Goal: Task Accomplishment & Management: Use online tool/utility

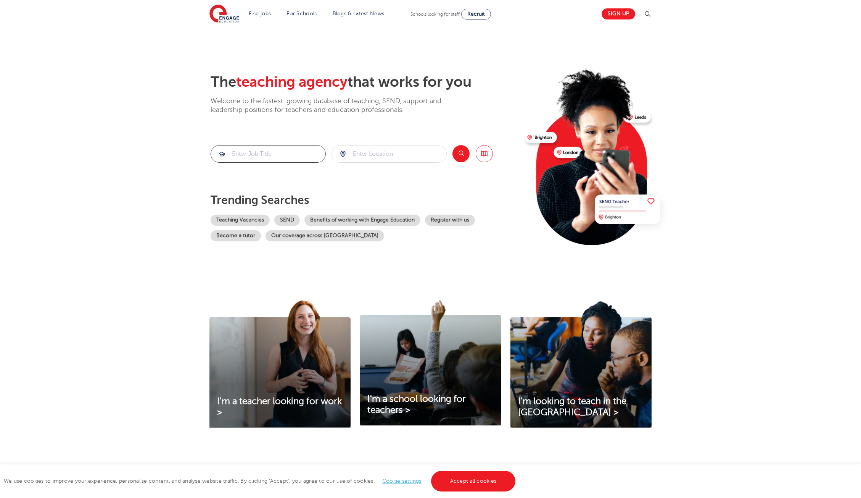
click at [283, 150] on input "search" at bounding box center [268, 153] width 114 height 17
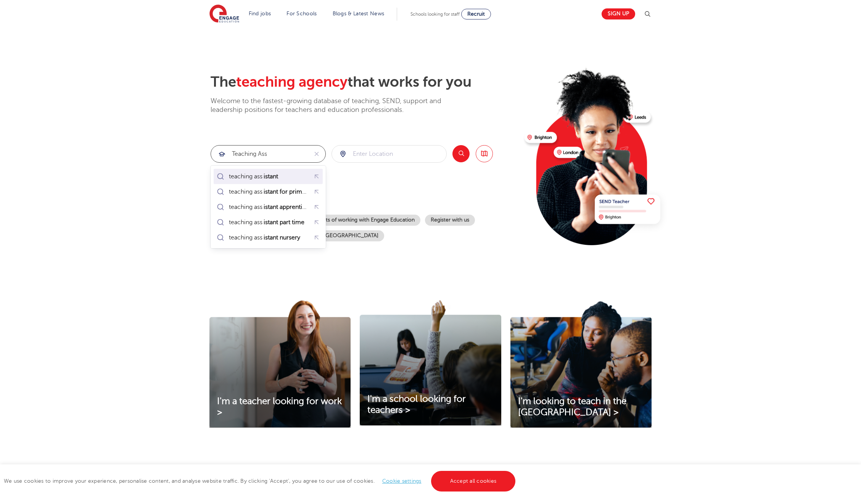
click at [297, 176] on div "teaching ass istant" at bounding box center [268, 176] width 106 height 12
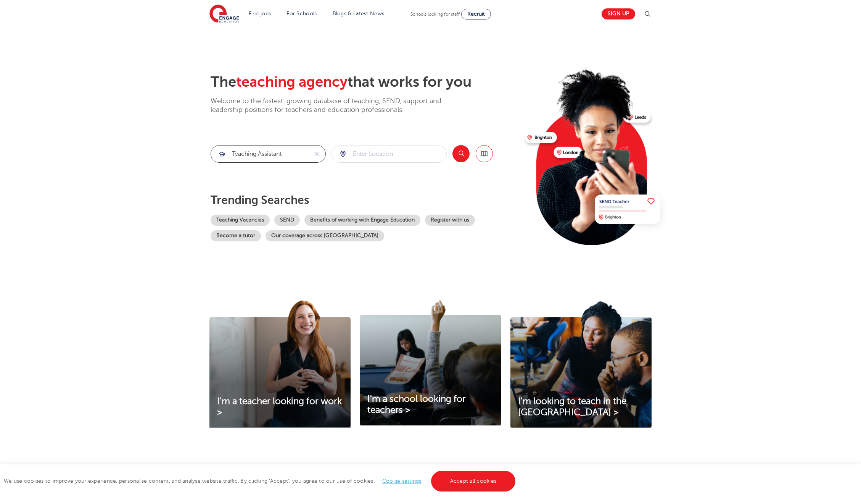
type input "teaching assistant"
click at [366, 153] on input "search" at bounding box center [389, 153] width 114 height 17
type input "Surrey"
click button "Submit" at bounding box center [0, 0] width 0 height 0
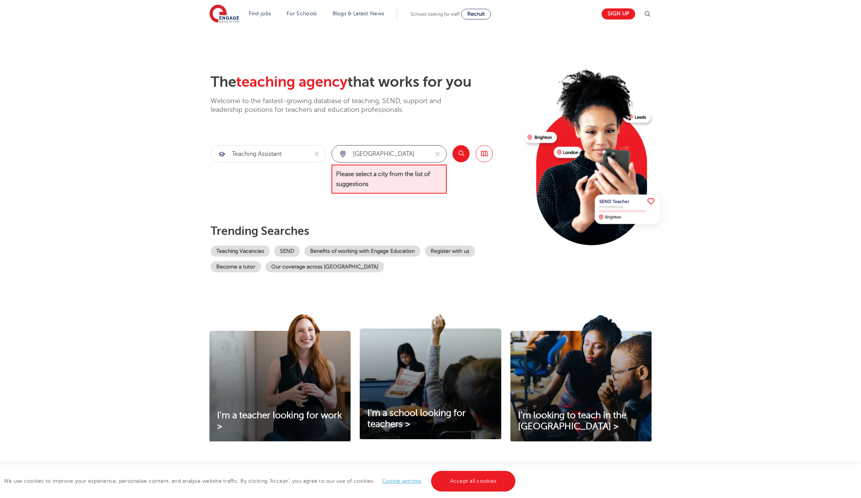
click at [379, 156] on input "Surrey" at bounding box center [380, 153] width 97 height 17
drag, startPoint x: 375, startPoint y: 155, endPoint x: 346, endPoint y: 154, distance: 29.0
click at [346, 154] on input "search" at bounding box center [380, 153] width 97 height 17
click at [367, 155] on input "search" at bounding box center [389, 153] width 114 height 17
type input "K"
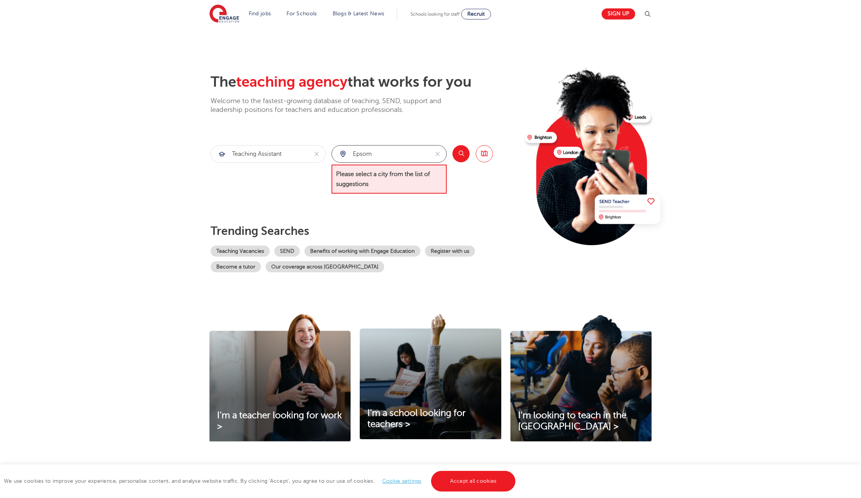
type input "Epsom"
click button "Submit" at bounding box center [0, 0] width 0 height 0
drag, startPoint x: 374, startPoint y: 153, endPoint x: 341, endPoint y: 151, distance: 32.9
click at [341, 151] on input "search" at bounding box center [389, 153] width 114 height 17
click at [359, 175] on span "Please select a city from the list of suggestions" at bounding box center [389, 178] width 115 height 29
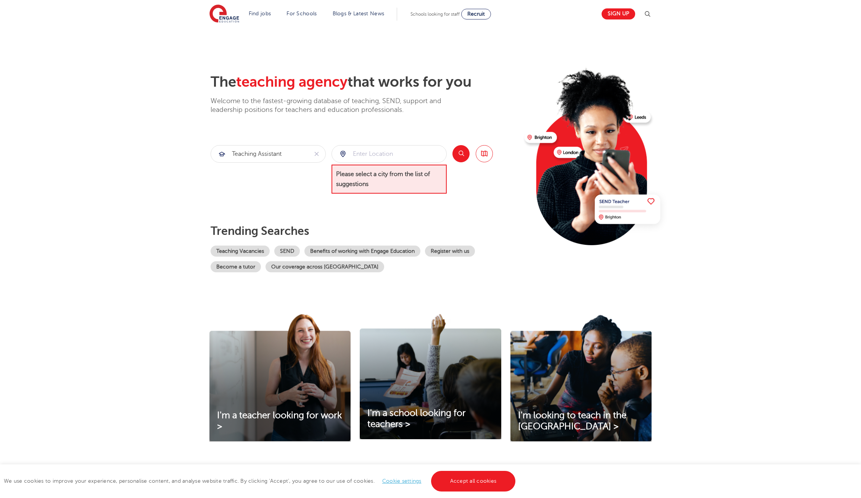
click at [369, 179] on span "Please select a city from the list of suggestions" at bounding box center [389, 178] width 115 height 29
click at [343, 153] on div at bounding box center [389, 153] width 114 height 17
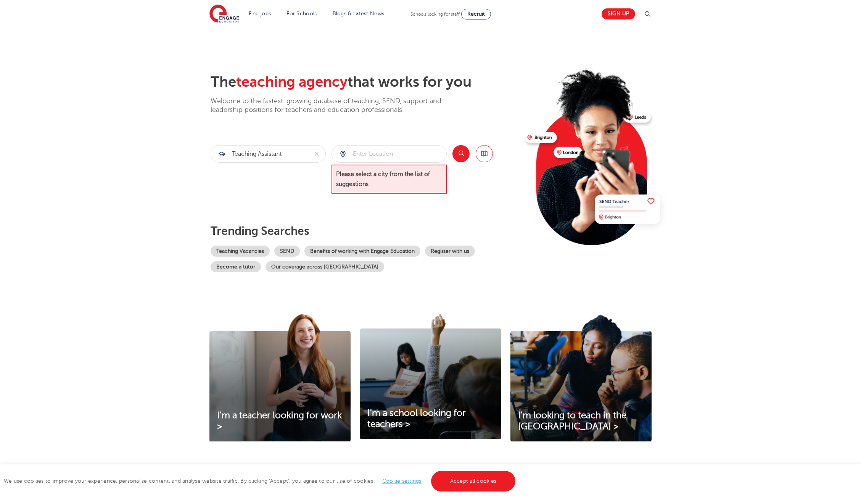
click at [343, 153] on div at bounding box center [389, 153] width 114 height 17
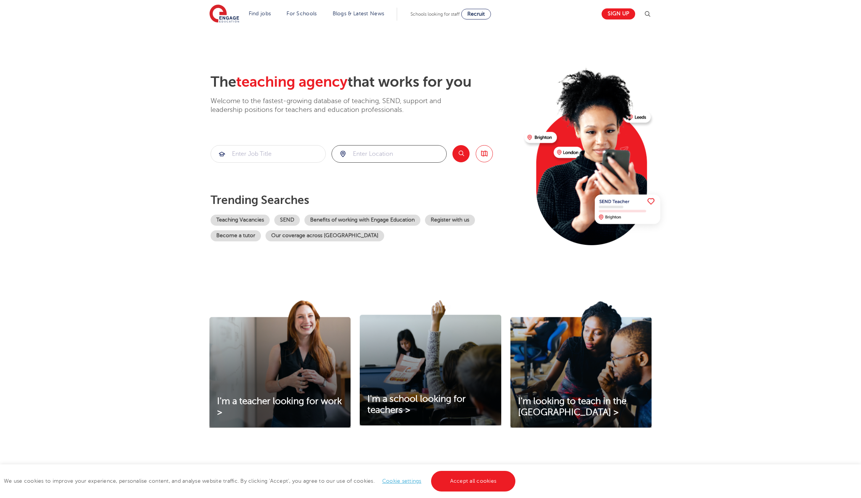
click at [371, 151] on input "search" at bounding box center [389, 153] width 114 height 17
click at [483, 154] on link "Browse all Jobs" at bounding box center [484, 153] width 17 height 17
click at [382, 156] on input "search" at bounding box center [389, 153] width 114 height 17
type input "Epsom"
click at [271, 157] on input "search" at bounding box center [268, 153] width 114 height 17
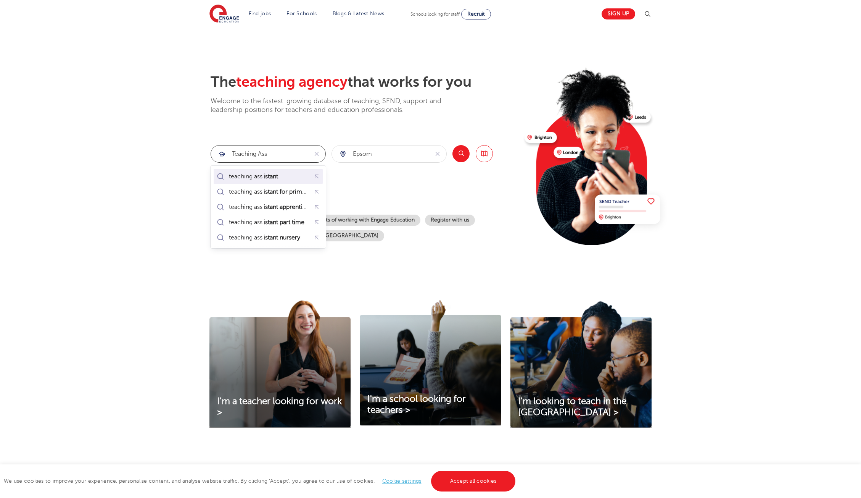
click at [279, 176] on mark "istant" at bounding box center [271, 176] width 17 height 9
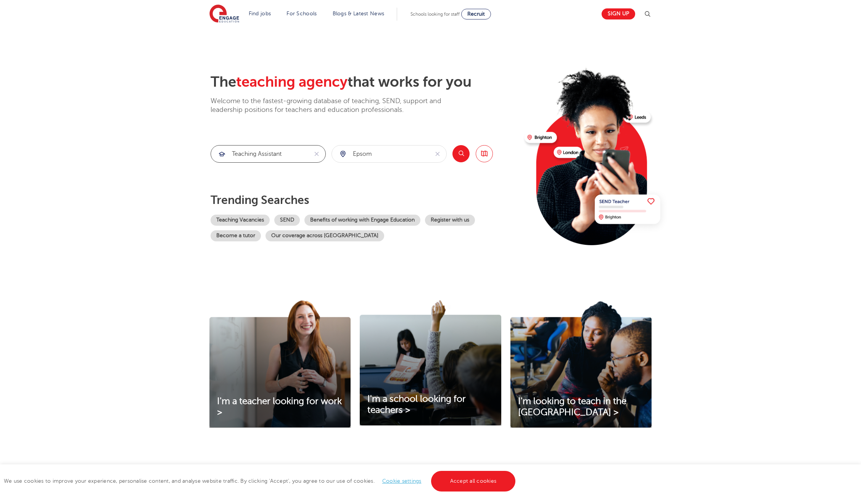
type input "teaching assistant"
click at [462, 154] on button "Search" at bounding box center [461, 153] width 17 height 17
click at [343, 155] on div at bounding box center [389, 153] width 114 height 17
click at [343, 153] on div at bounding box center [389, 153] width 114 height 17
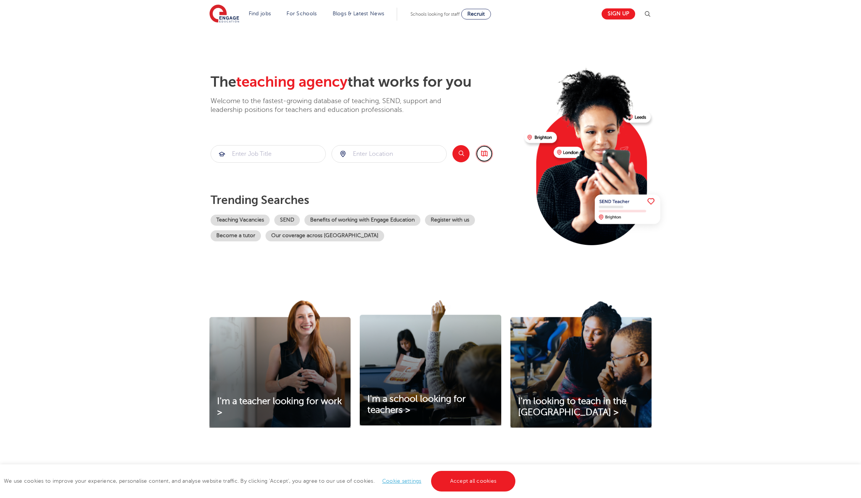
click at [483, 154] on link "Browse all Jobs" at bounding box center [484, 153] width 17 height 17
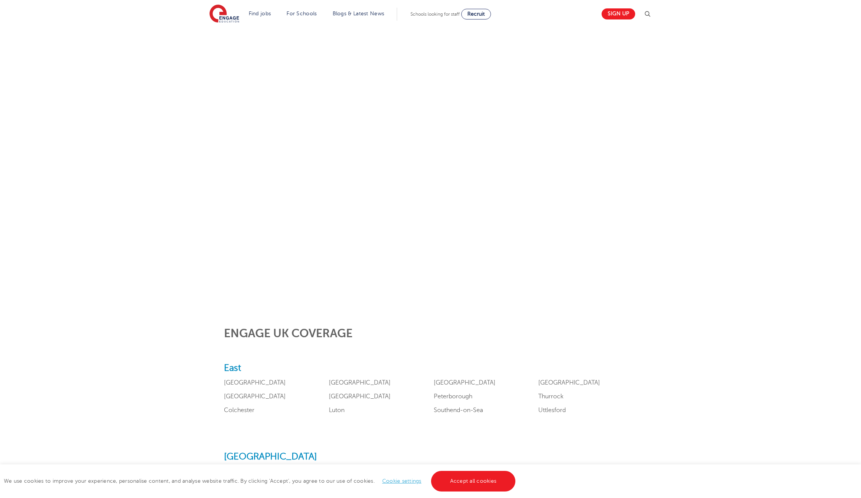
scroll to position [184, 0]
click at [406, 478] on link "Cookie settings" at bounding box center [401, 481] width 39 height 6
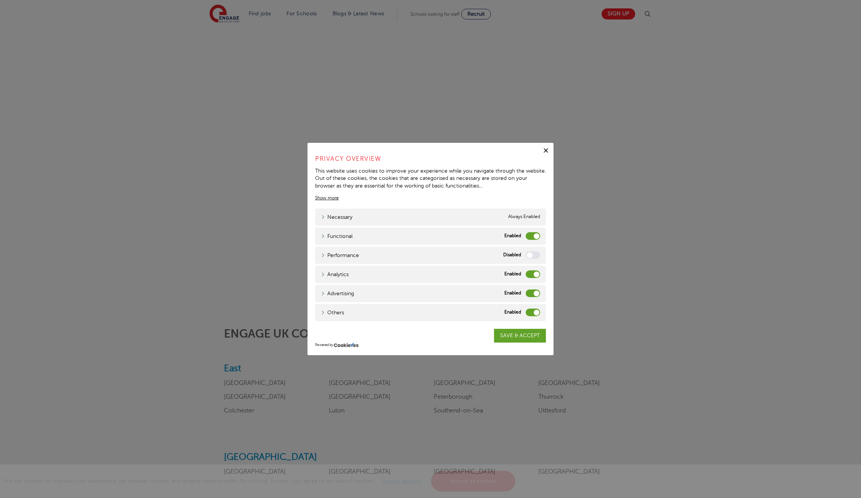
click at [527, 238] on div "Functional" at bounding box center [533, 236] width 15 height 8
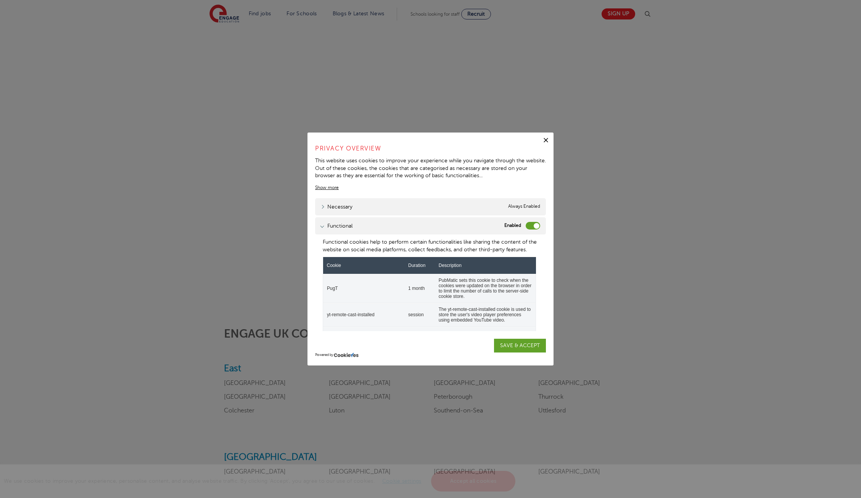
click at [529, 226] on label "Functional" at bounding box center [533, 226] width 15 height 8
click at [0, 0] on input "Functional" at bounding box center [0, 0] width 0 height 0
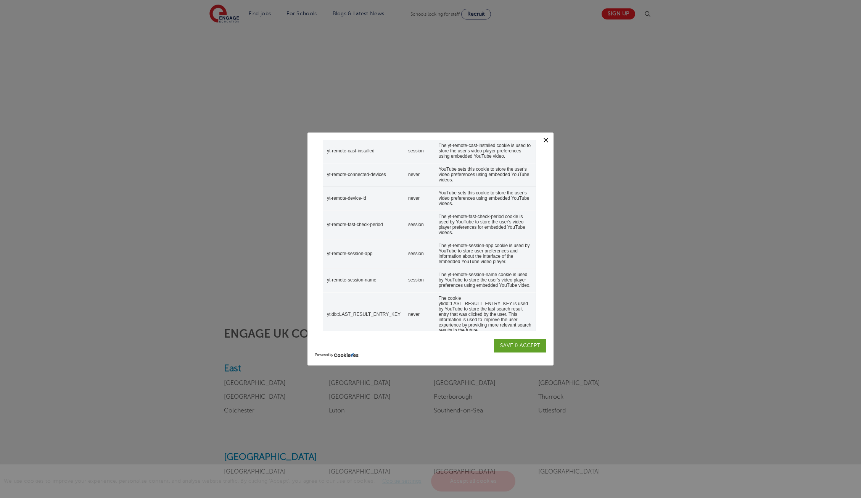
scroll to position [285, 0]
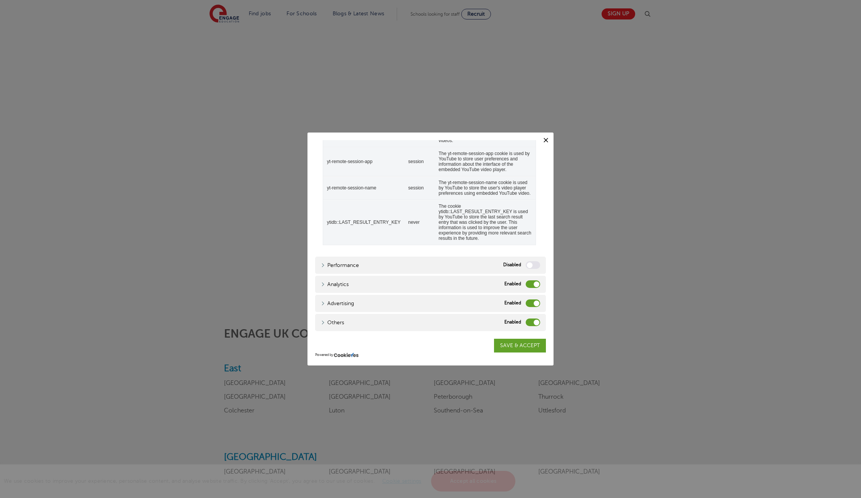
click at [525, 284] on div "Analytics Analytics" at bounding box center [430, 284] width 231 height 17
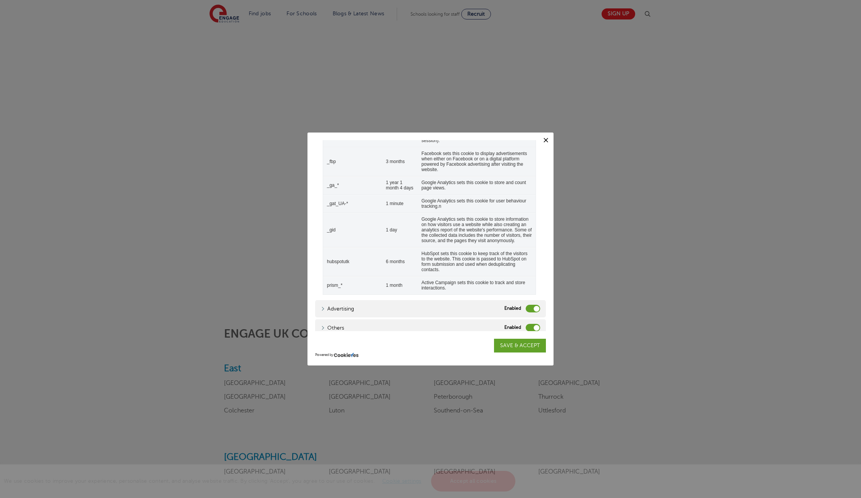
scroll to position [104, 0]
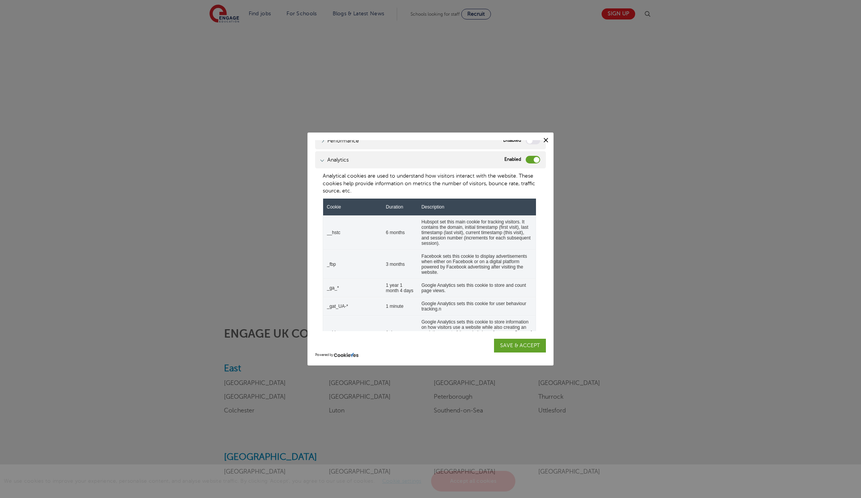
click at [528, 161] on label "Analytics" at bounding box center [533, 160] width 15 height 8
click at [0, 0] on input "Analytics" at bounding box center [0, 0] width 0 height 0
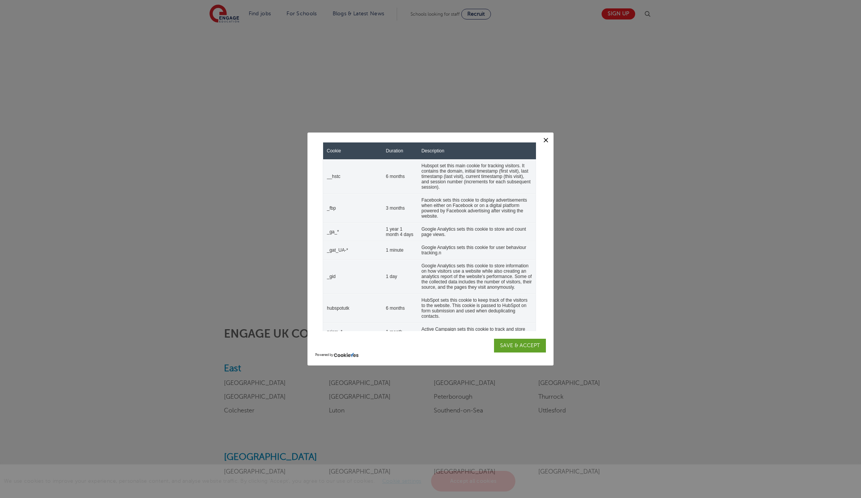
scroll to position [239, 0]
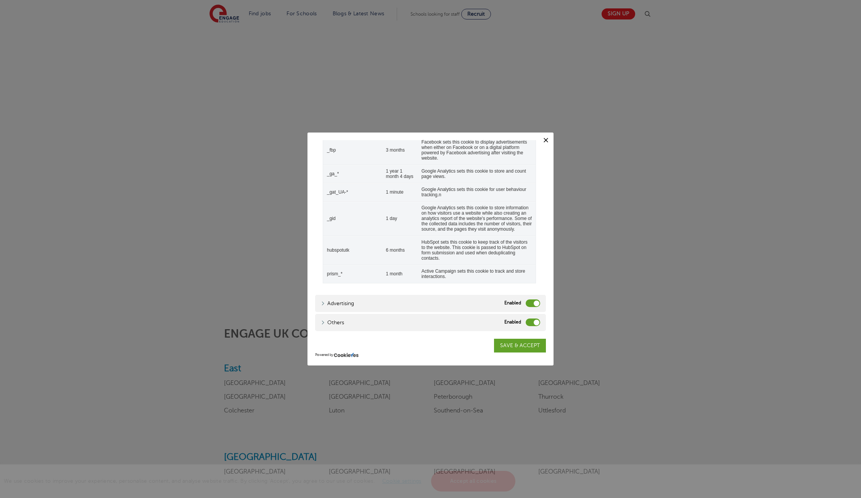
click at [525, 304] on div "Advertising Advertising" at bounding box center [430, 303] width 231 height 17
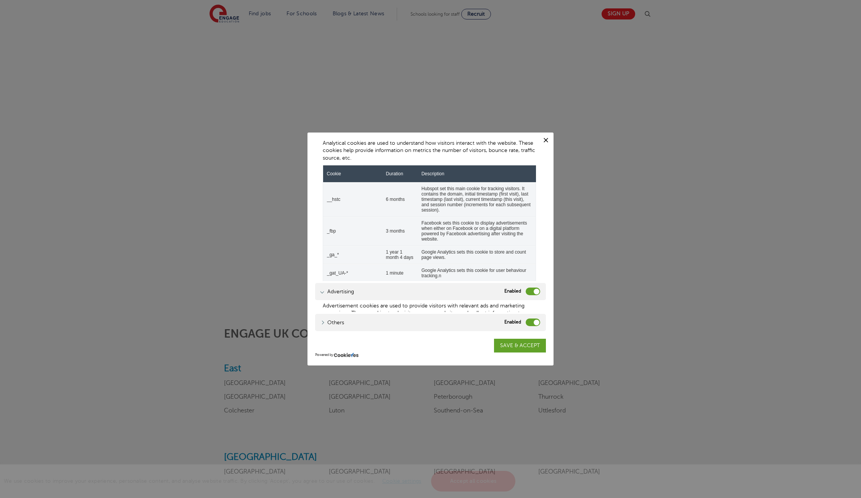
scroll to position [8, 0]
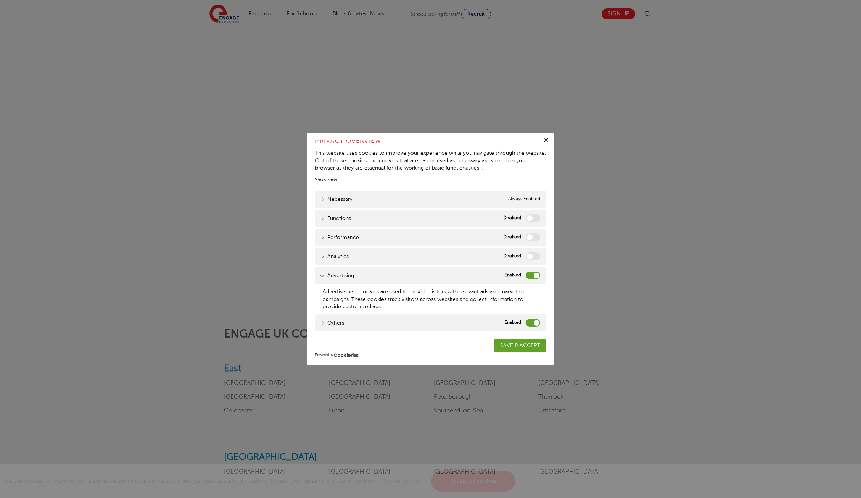
click at [527, 276] on label "Advertising" at bounding box center [533, 275] width 15 height 8
click at [0, 0] on input "Advertising" at bounding box center [0, 0] width 0 height 0
click at [528, 323] on label "Others" at bounding box center [533, 323] width 15 height 8
click at [0, 0] on input "Others" at bounding box center [0, 0] width 0 height 0
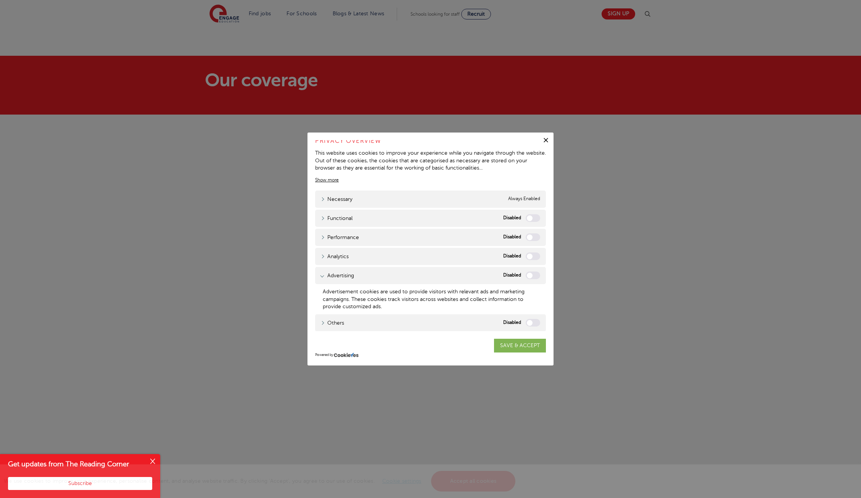
click at [514, 348] on link "SAVE & ACCEPT" at bounding box center [520, 345] width 52 height 14
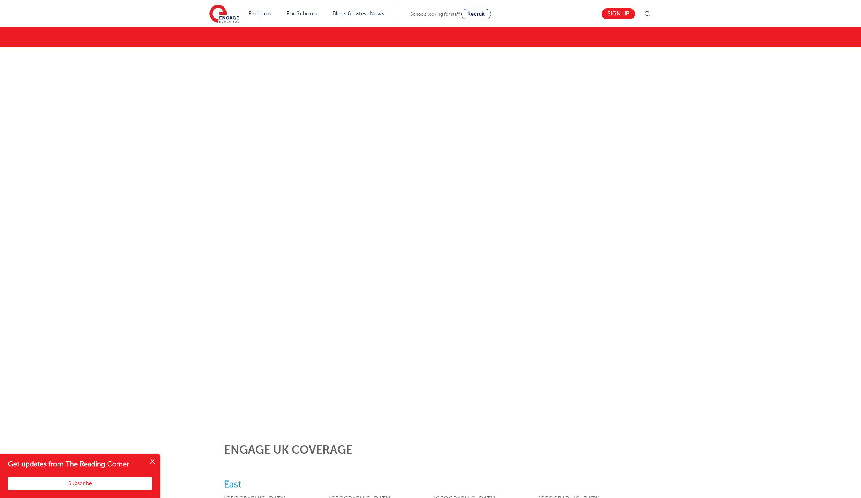
scroll to position [76, 0]
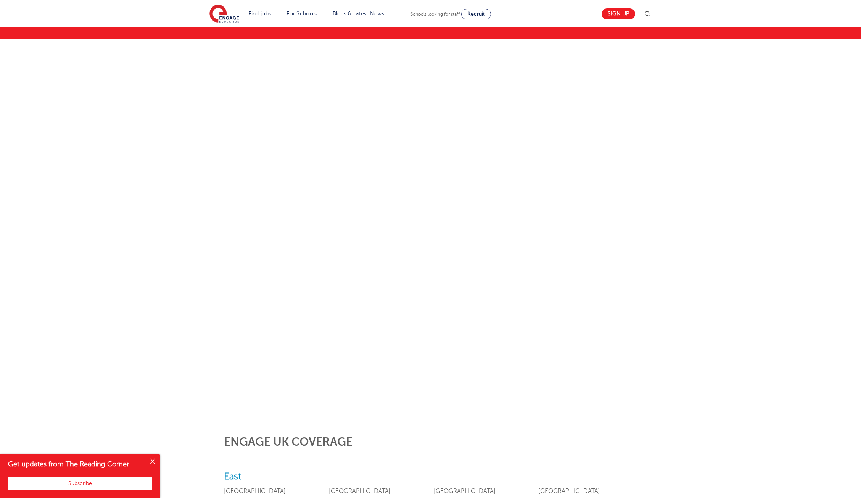
click at [151, 459] on button "Close" at bounding box center [152, 461] width 15 height 15
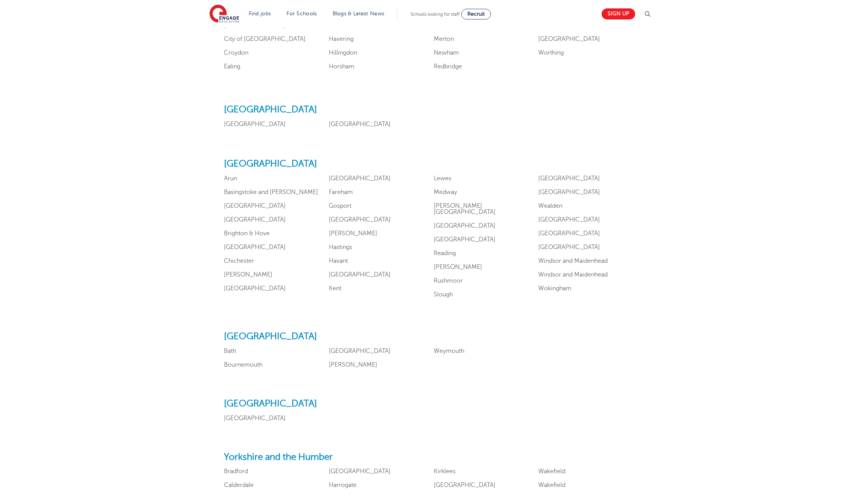
scroll to position [760, 0]
click at [551, 187] on link "Surrey" at bounding box center [569, 190] width 62 height 7
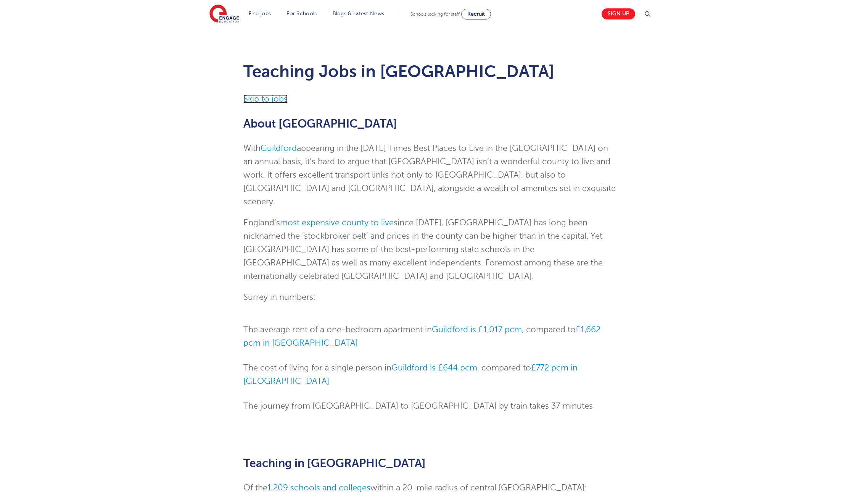
click at [283, 100] on link "Skip to jobs" at bounding box center [265, 98] width 44 height 9
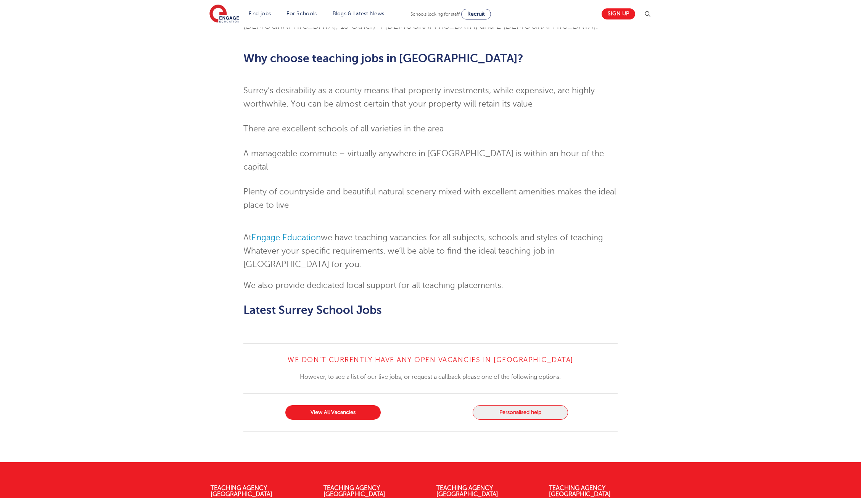
scroll to position [718, 0]
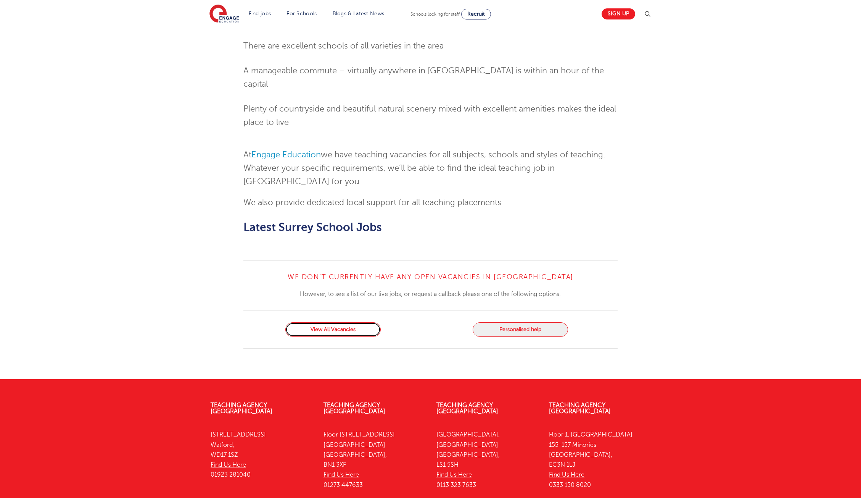
click at [349, 322] on link "View All Vacancies" at bounding box center [332, 329] width 95 height 15
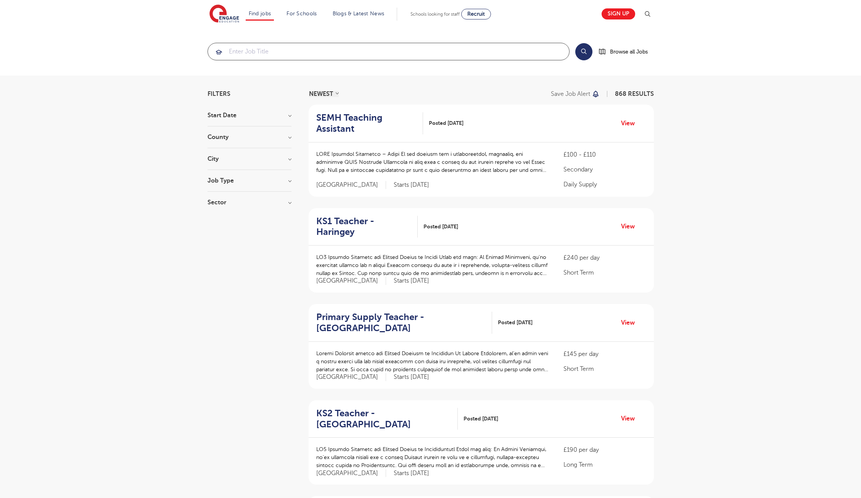
click at [325, 52] on input "search" at bounding box center [388, 51] width 361 height 17
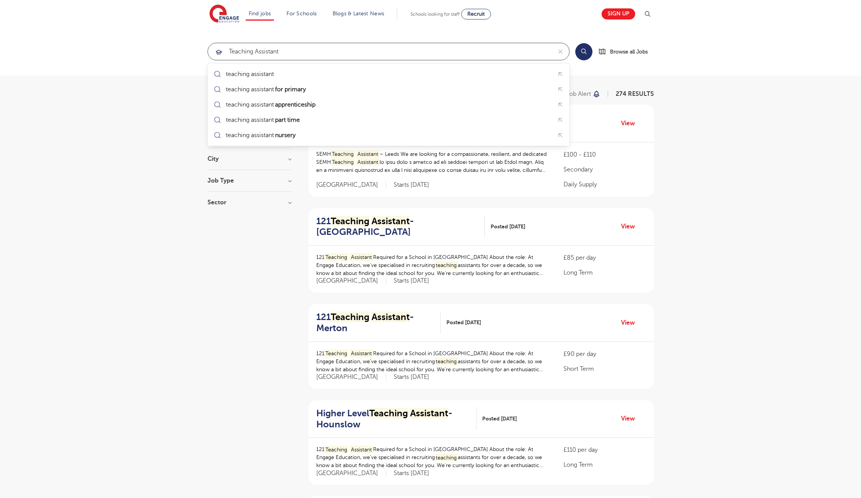
type input "Teaching assistant"
click button "Submit" at bounding box center [0, 0] width 0 height 0
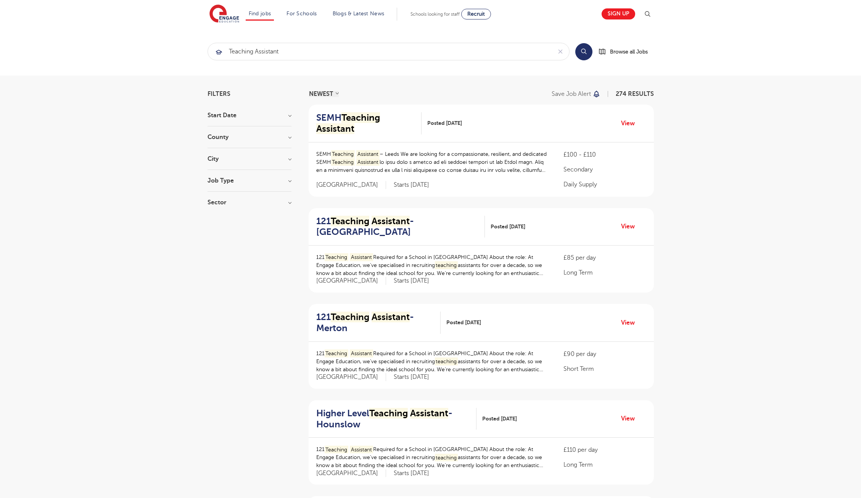
click at [290, 158] on h3 "City" at bounding box center [250, 159] width 84 height 6
click at [234, 241] on button "Show more" at bounding box center [224, 244] width 32 height 7
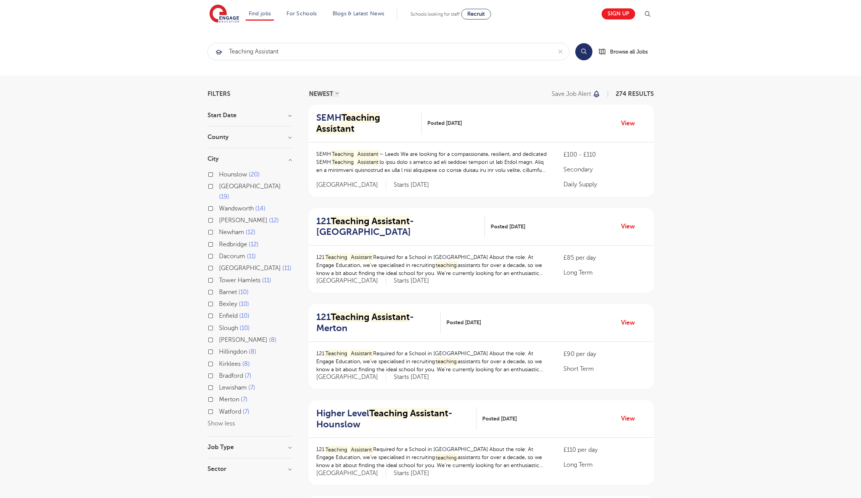
click at [290, 137] on h3 "County" at bounding box center [250, 137] width 84 height 6
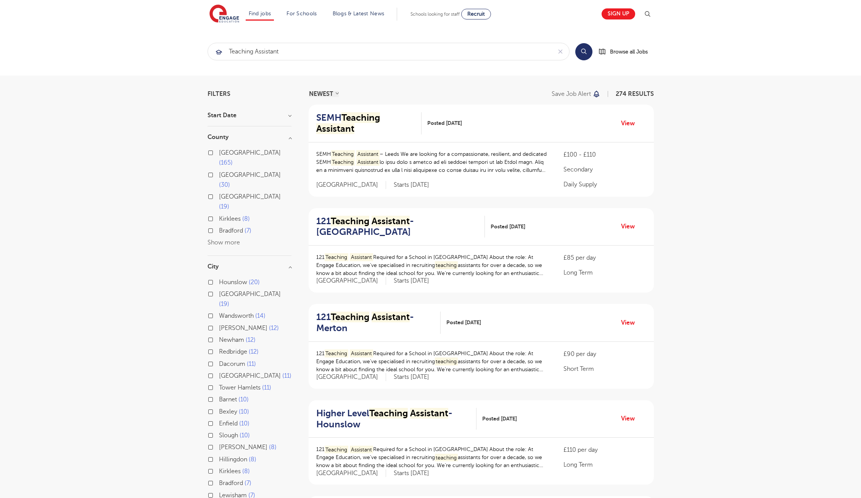
click at [235, 239] on button "Show more" at bounding box center [224, 242] width 32 height 7
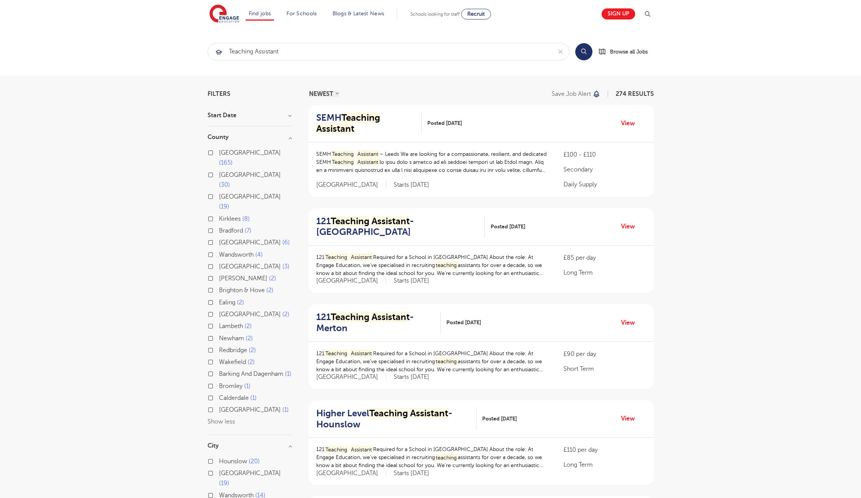
click at [219, 357] on div "Wakefield 2" at bounding box center [250, 363] width 84 height 12
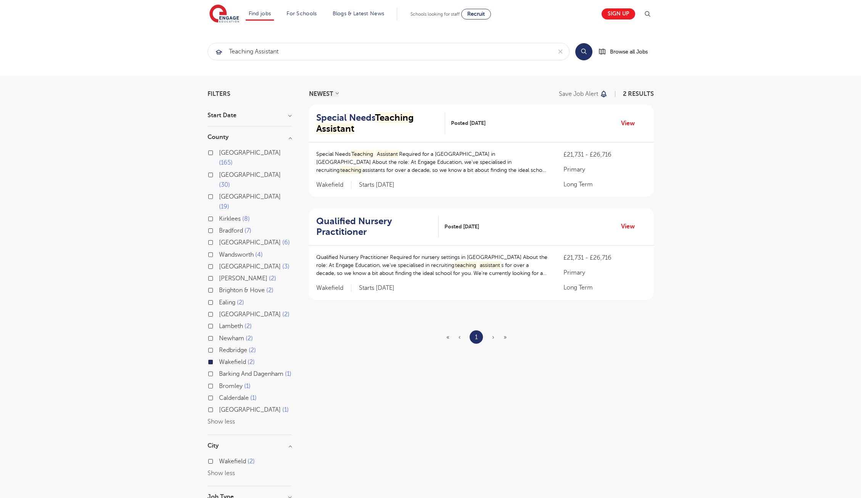
click at [219, 153] on label "London 165" at bounding box center [255, 158] width 73 height 20
click at [219, 153] on input "London 165" at bounding box center [221, 151] width 5 height 5
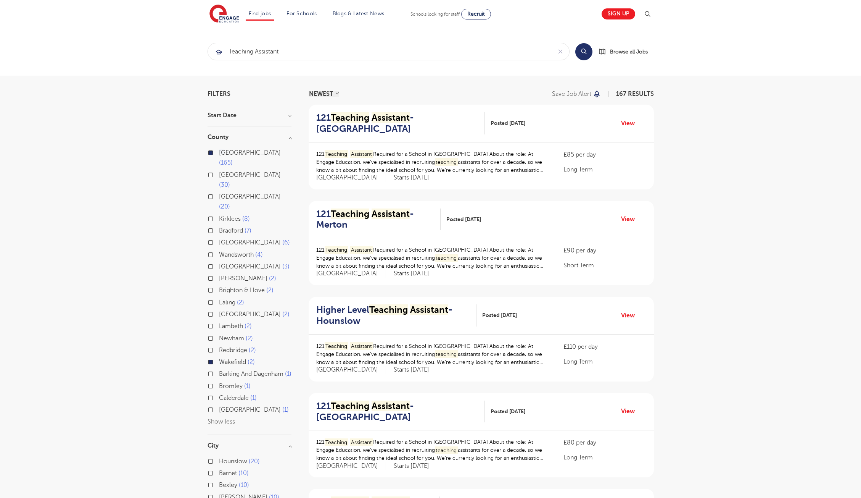
click at [219, 357] on label "Wakefield 2" at bounding box center [237, 362] width 36 height 10
click at [219, 358] on input "Wakefield 2" at bounding box center [221, 360] width 5 height 5
checkbox input "false"
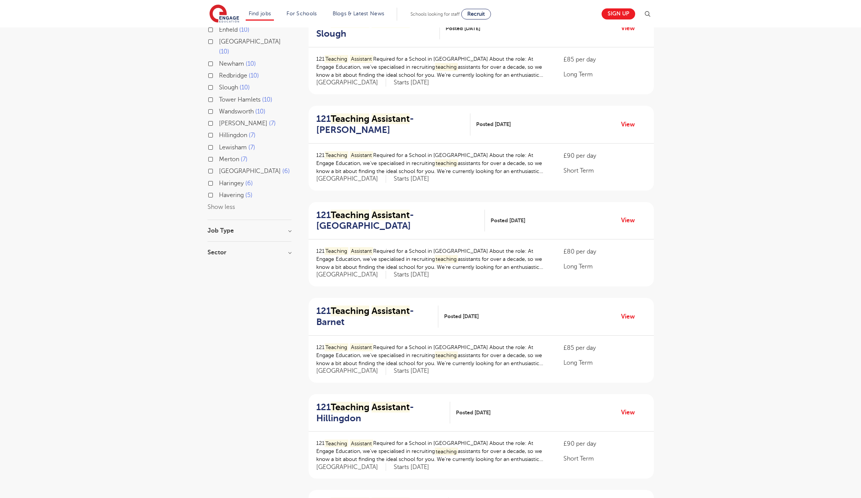
scroll to position [481, 0]
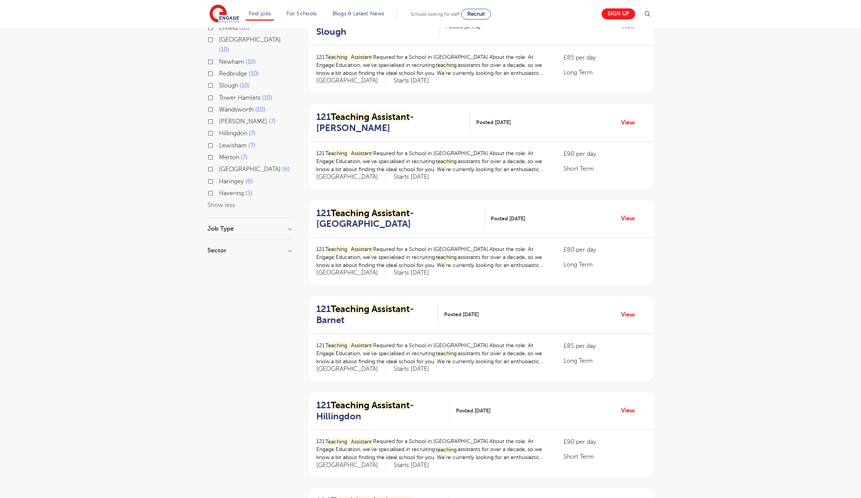
click at [288, 226] on h3 "Job Type" at bounding box center [250, 229] width 84 height 6
click at [289, 226] on h3 "Job Type" at bounding box center [250, 229] width 84 height 6
click at [290, 247] on h3 "Sector" at bounding box center [250, 250] width 84 height 6
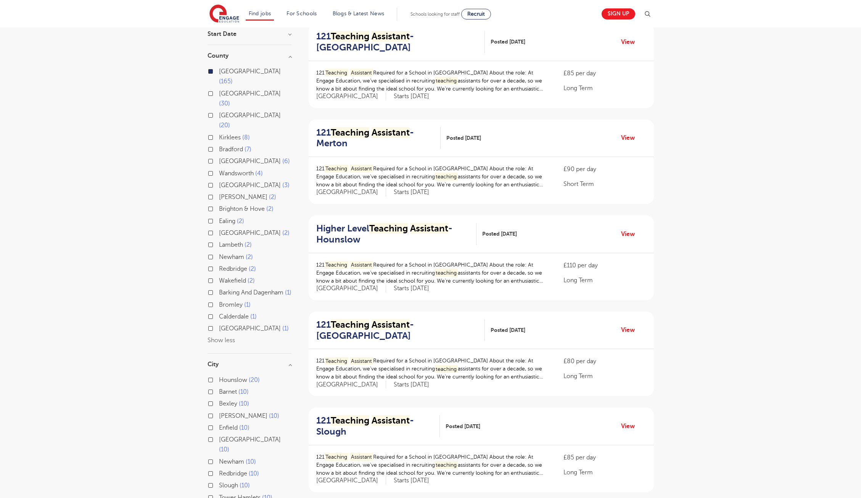
scroll to position [0, 0]
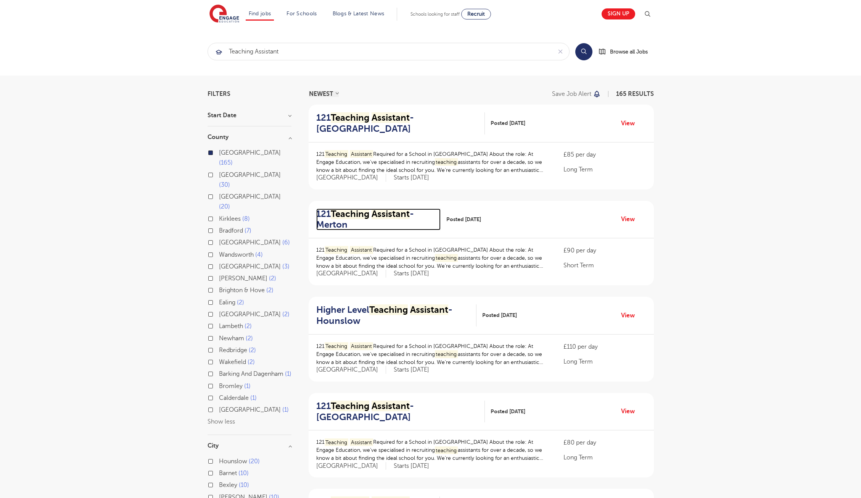
click at [401, 216] on mark "Assistant" at bounding box center [391, 213] width 38 height 11
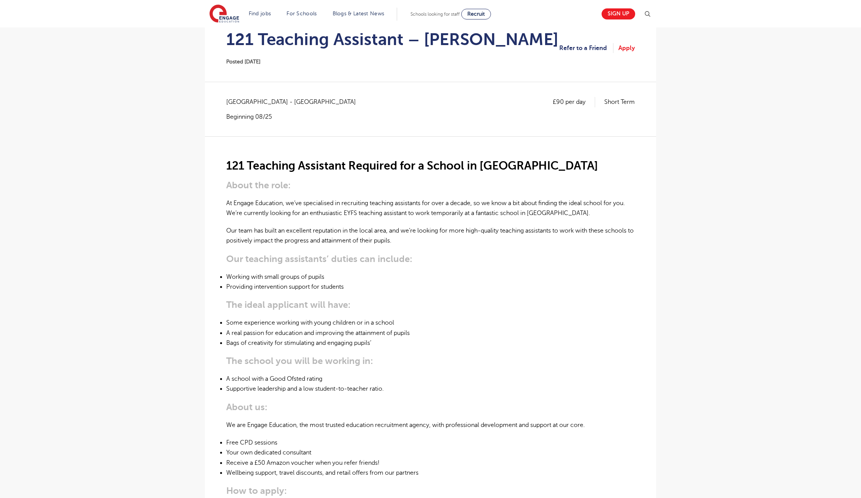
scroll to position [79, 0]
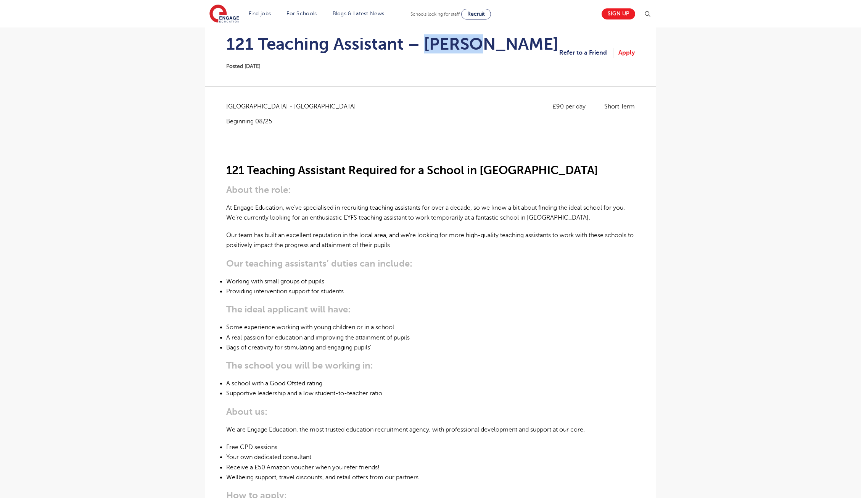
drag, startPoint x: 491, startPoint y: 46, endPoint x: 432, endPoint y: 45, distance: 59.2
click at [432, 45] on h1 "121 Teaching Assistant – [PERSON_NAME]" at bounding box center [392, 43] width 332 height 19
copy h1 "Merton"
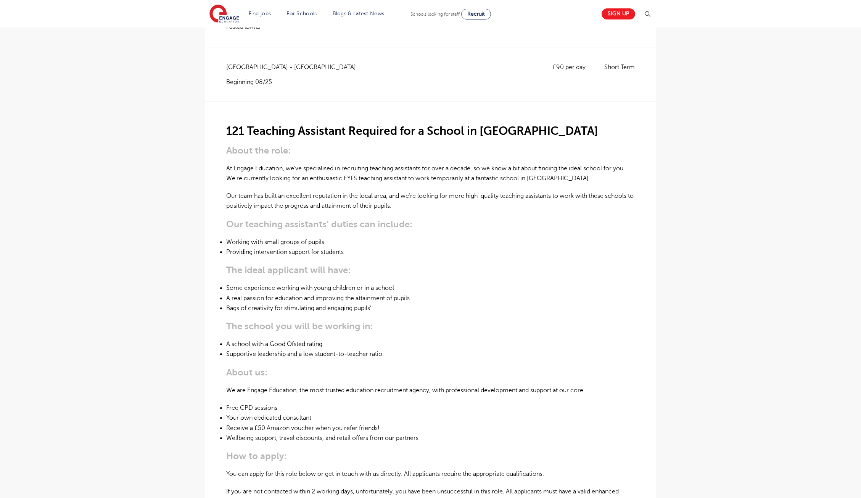
scroll to position [0, 0]
